Goal: Task Accomplishment & Management: Manage account settings

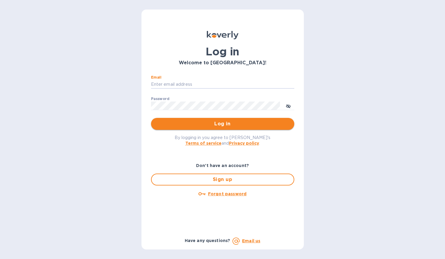
type input "[EMAIL_ADDRESS][DOMAIN_NAME]"
click at [222, 124] on button "Log in" at bounding box center [222, 124] width 143 height 12
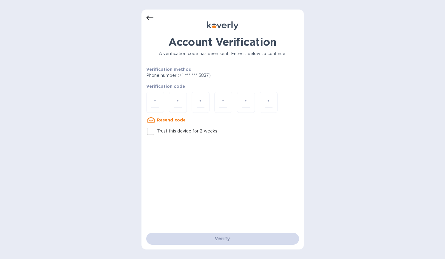
click at [153, 134] on input "Trust this device for 2 weeks" at bounding box center [150, 131] width 13 height 13
checkbox input "true"
click at [221, 236] on div "Verify" at bounding box center [222, 239] width 157 height 17
click at [225, 241] on div "Verify" at bounding box center [222, 239] width 157 height 17
click at [261, 100] on div at bounding box center [268, 102] width 18 height 21
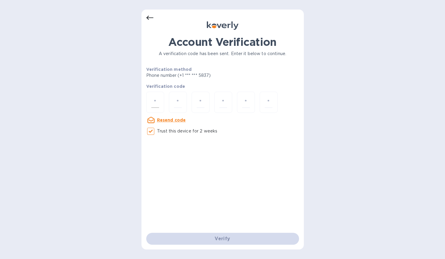
click at [150, 104] on div at bounding box center [155, 102] width 18 height 21
type input "2"
type input "6"
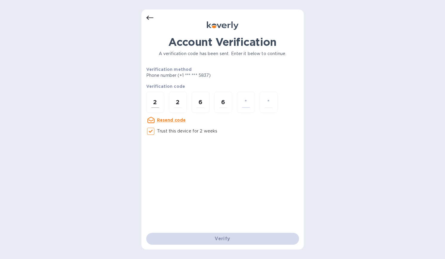
type input "3"
type input "8"
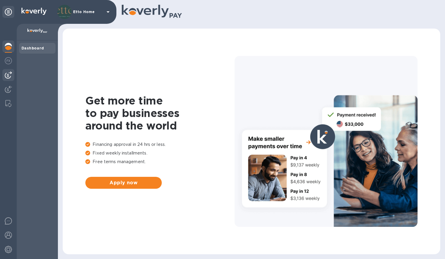
click at [9, 77] on img at bounding box center [8, 75] width 7 height 7
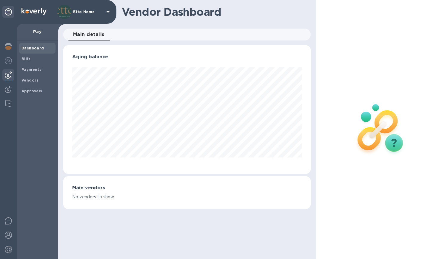
scroll to position [129, 247]
click at [12, 89] on div at bounding box center [8, 89] width 12 height 13
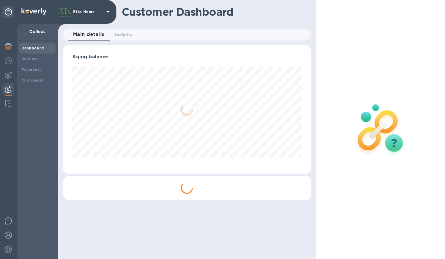
scroll to position [129, 247]
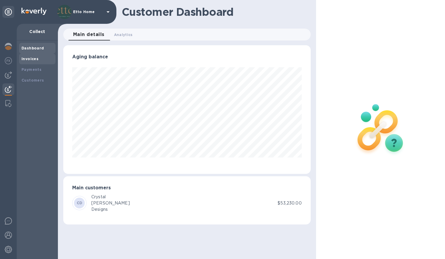
click at [37, 58] on div "Invoices" at bounding box center [37, 59] width 32 height 6
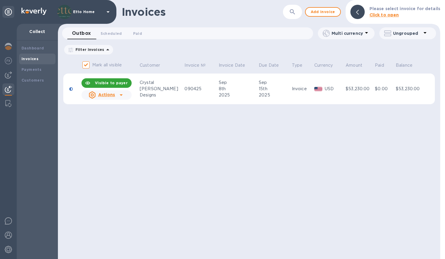
click at [125, 94] on div at bounding box center [121, 95] width 10 height 10
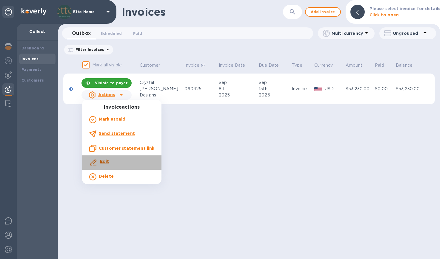
click at [124, 160] on div "Edit" at bounding box center [121, 162] width 67 height 11
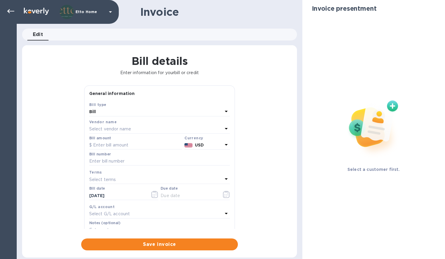
type input "09/08/2025"
type input "09/15/2025"
type input "DeBeer Residence"
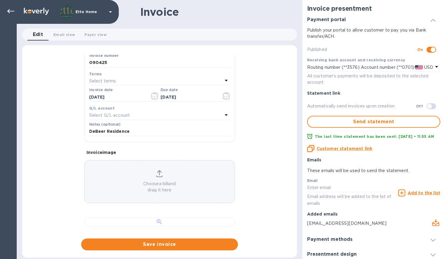
scroll to position [278, 0]
click at [186, 218] on div at bounding box center [159, 222] width 151 height 9
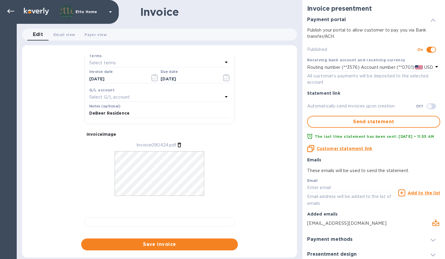
scroll to position [122, 0]
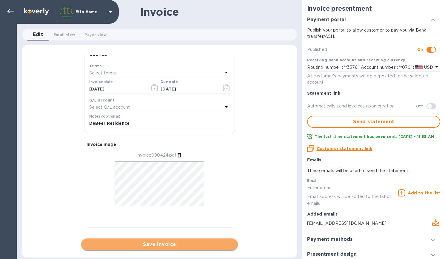
click at [174, 243] on span "Save invoice" at bounding box center [159, 244] width 147 height 7
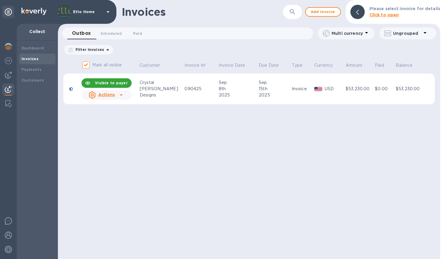
click at [147, 87] on div "Sinclair" at bounding box center [161, 89] width 43 height 6
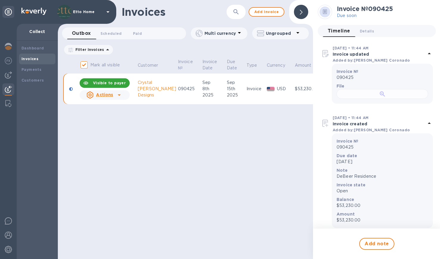
click at [399, 99] on div at bounding box center [383, 94] width 92 height 10
click at [165, 84] on div "Crystal" at bounding box center [157, 83] width 38 height 6
click at [117, 97] on icon at bounding box center [119, 95] width 7 height 7
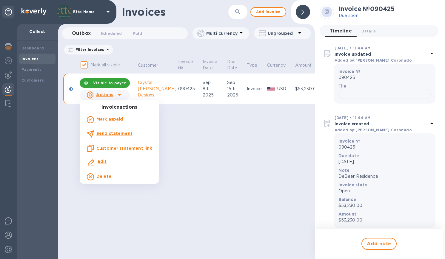
click at [103, 159] on b "Edit" at bounding box center [102, 161] width 9 height 5
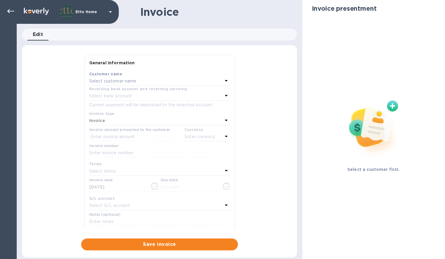
type input "09/08/2025"
type input "09/15/2025"
type input "DeBeer Residence"
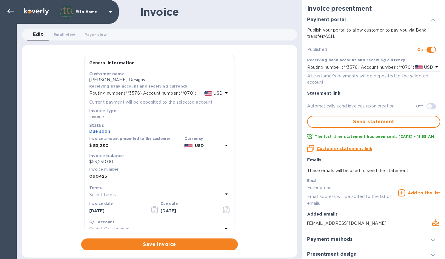
click at [114, 149] on input "53,230" at bounding box center [137, 146] width 89 height 9
click at [95, 144] on input "53,230" at bounding box center [137, 146] width 89 height 9
drag, startPoint x: 111, startPoint y: 145, endPoint x: 100, endPoint y: 145, distance: 10.1
click at [100, 145] on input "58,230" at bounding box center [137, 146] width 89 height 9
type input "58,680"
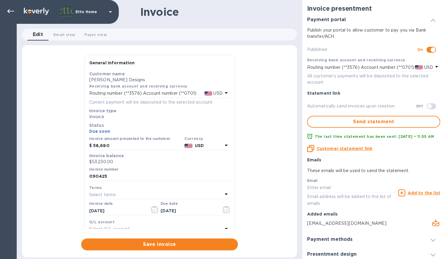
click at [252, 135] on div "General information Save Customer name Crystal Sinclair Designs Receiving bank …" at bounding box center [159, 153] width 275 height 196
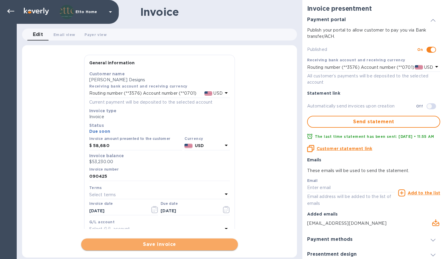
click at [190, 242] on span "Save invoice" at bounding box center [159, 244] width 147 height 7
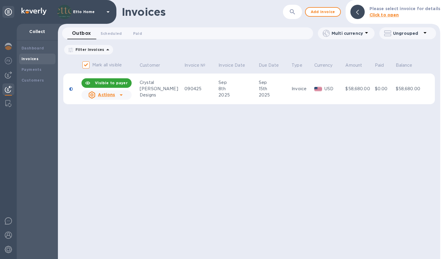
click at [225, 18] on div "Invoices ​ Add invoice Please select invoice for details Click to open" at bounding box center [249, 12] width 382 height 24
click at [207, 20] on div "Invoices ​ Add invoice Please select invoice for details Click to open" at bounding box center [249, 12] width 382 height 24
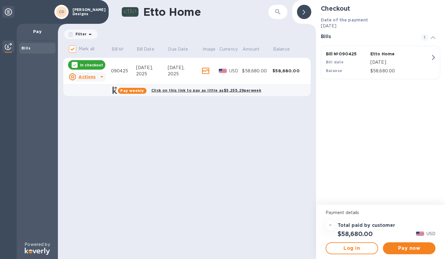
click at [207, 70] on icon at bounding box center [205, 71] width 7 height 6
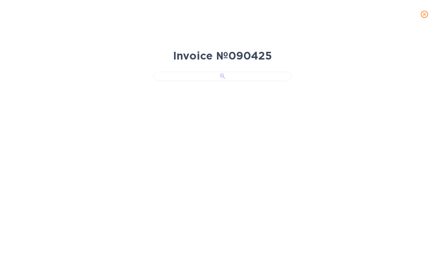
click at [216, 81] on div at bounding box center [222, 76] width 138 height 9
